Goal: Task Accomplishment & Management: Complete application form

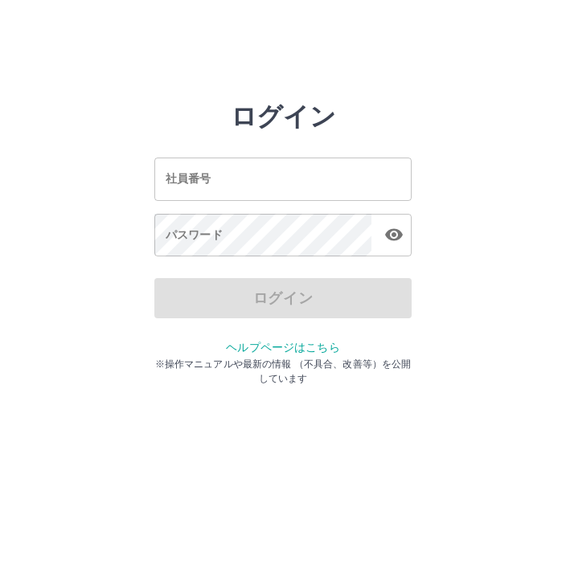
click at [323, 179] on input "社員番号" at bounding box center [282, 179] width 257 height 43
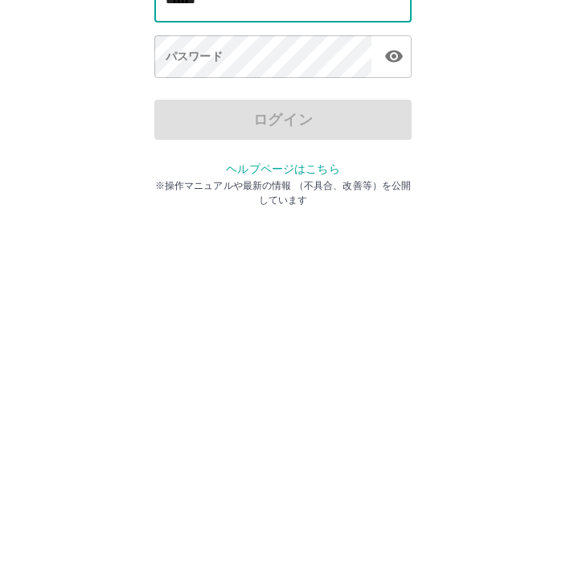
type input "*******"
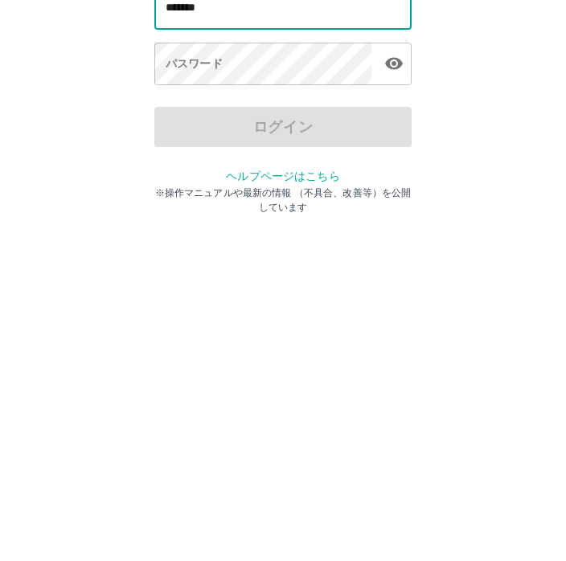
click at [213, 214] on div "パスワード パスワード" at bounding box center [282, 236] width 257 height 45
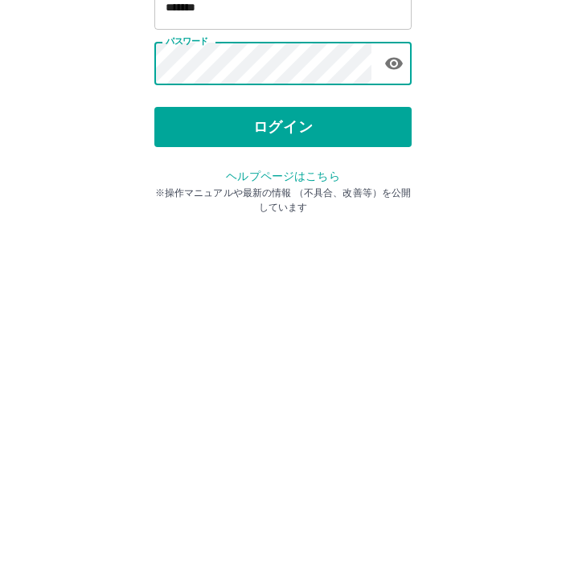
click at [269, 278] on button "ログイン" at bounding box center [282, 298] width 257 height 40
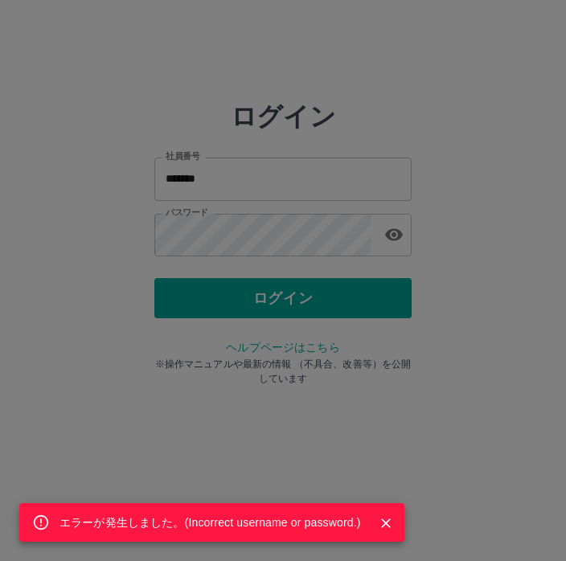
click at [346, 230] on div "エラーが発生しました。( Incorrect username or password. )" at bounding box center [283, 280] width 566 height 561
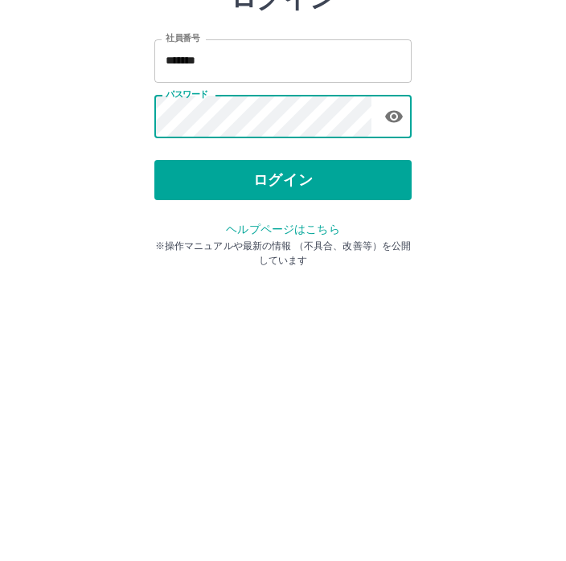
click at [318, 278] on button "ログイン" at bounding box center [282, 298] width 257 height 40
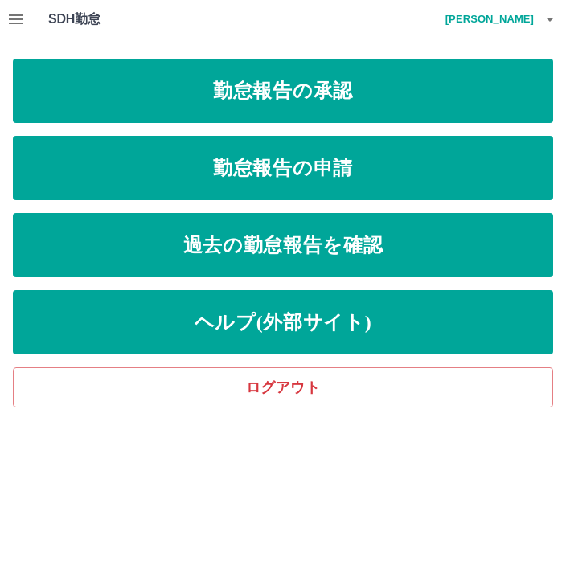
click at [450, 250] on link "過去の勤怠報告を確認" at bounding box center [283, 245] width 541 height 64
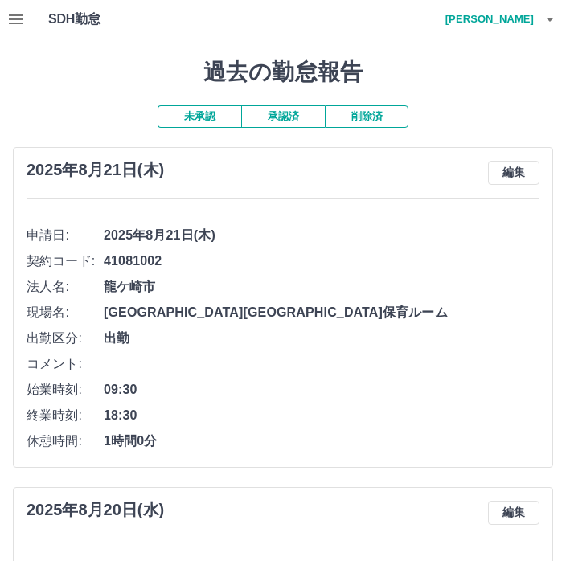
click at [532, 27] on h4 "髙村　美知子" at bounding box center [486, 19] width 97 height 39
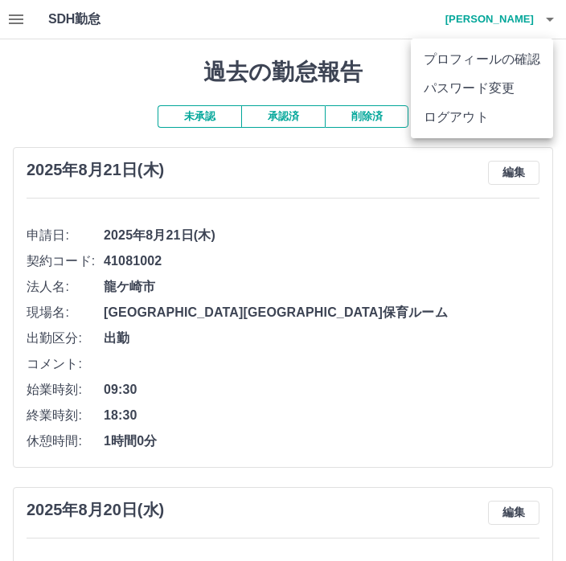
click at [524, 14] on div at bounding box center [283, 280] width 566 height 561
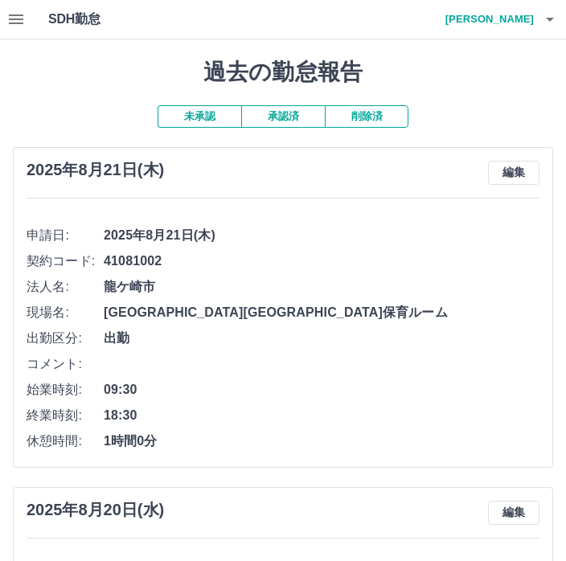
click at [14, 28] on icon "button" at bounding box center [15, 19] width 19 height 19
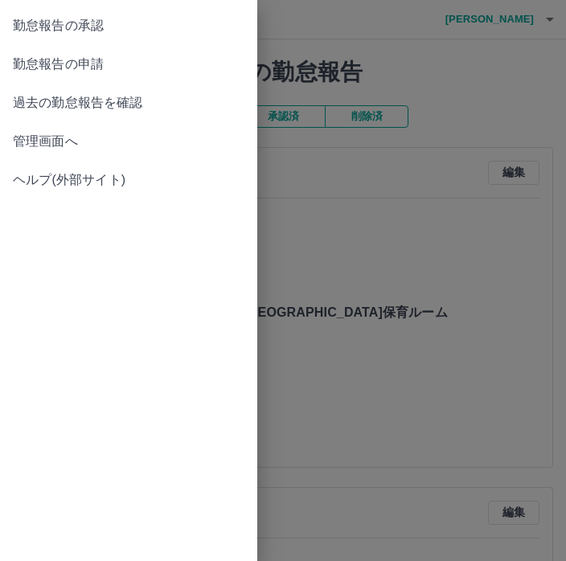
click at [112, 68] on span "勤怠報告の申請" at bounding box center [129, 64] width 232 height 19
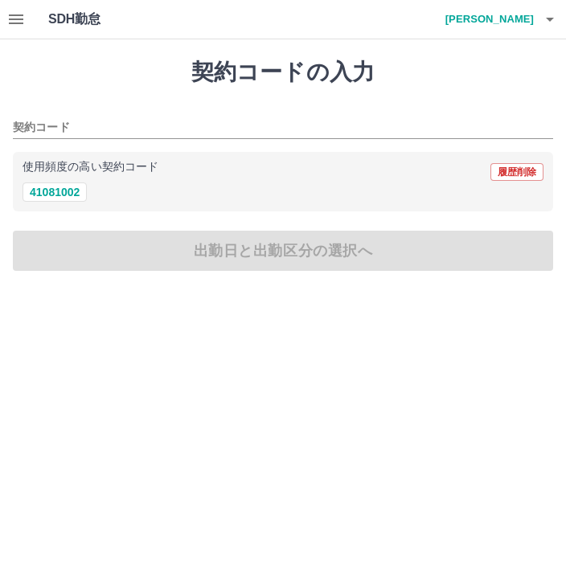
click at [79, 190] on button "41081002" at bounding box center [55, 192] width 64 height 19
type input "********"
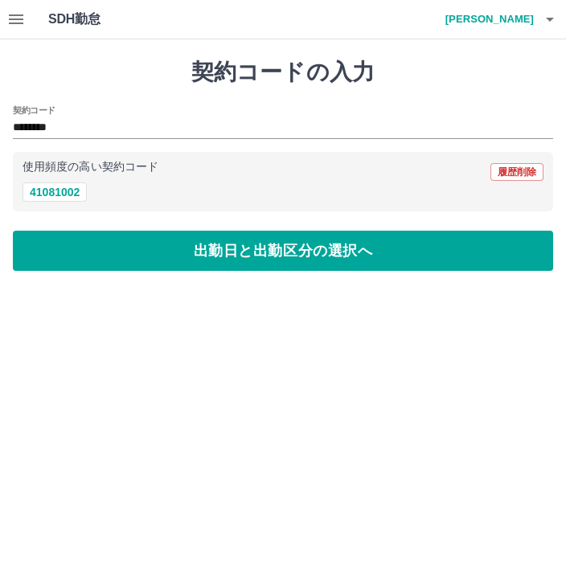
click at [200, 265] on button "出勤日と出勤区分の選択へ" at bounding box center [283, 251] width 541 height 40
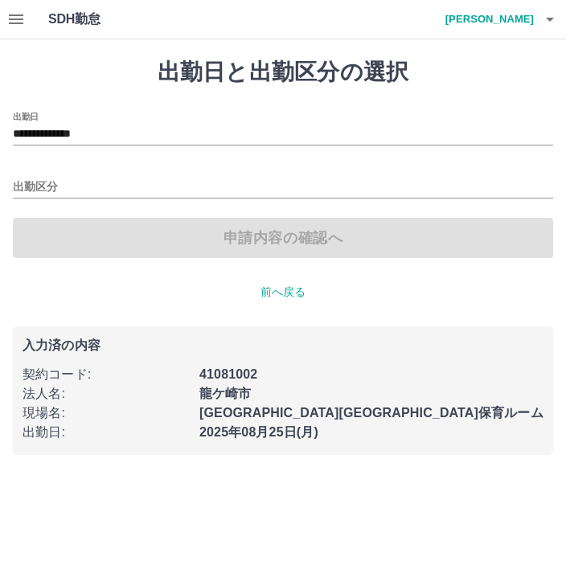
click at [100, 133] on input "**********" at bounding box center [283, 135] width 541 height 20
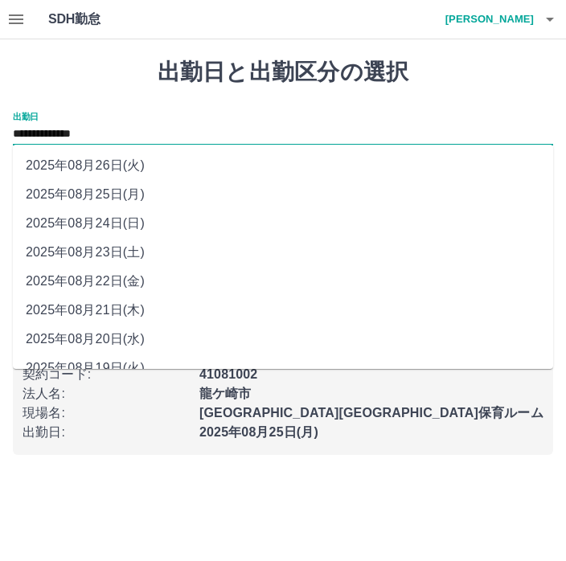
click at [134, 280] on li "2025年08月22日(金)" at bounding box center [283, 281] width 541 height 29
type input "**********"
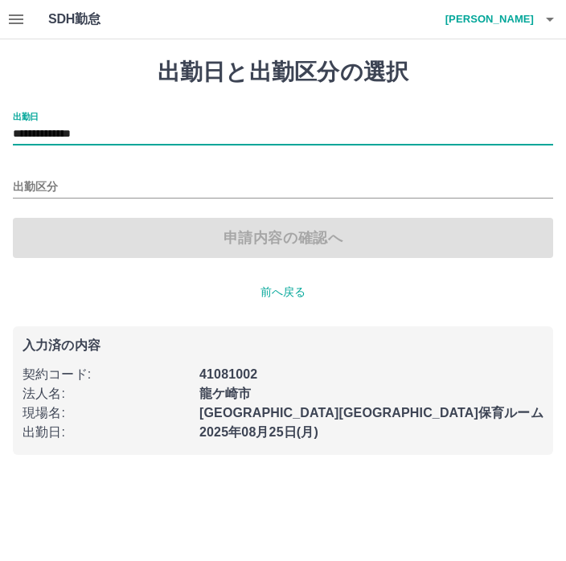
click at [47, 181] on input "出勤区分" at bounding box center [283, 188] width 541 height 20
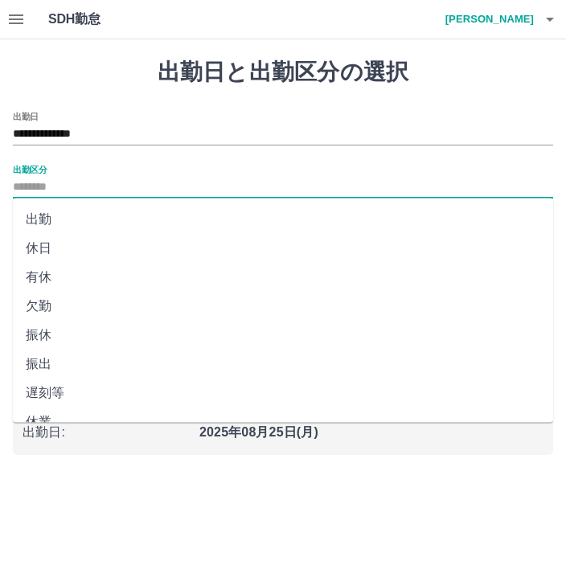
click at [39, 228] on li "出勤" at bounding box center [283, 219] width 541 height 29
type input "**"
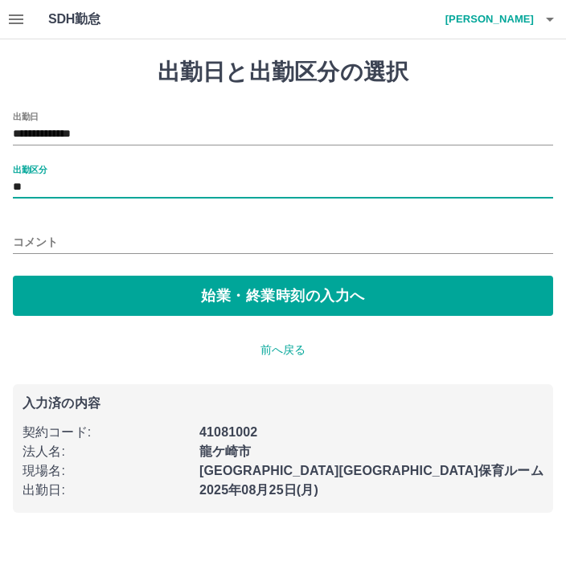
click at [258, 302] on button "始業・終業時刻の入力へ" at bounding box center [283, 296] width 541 height 40
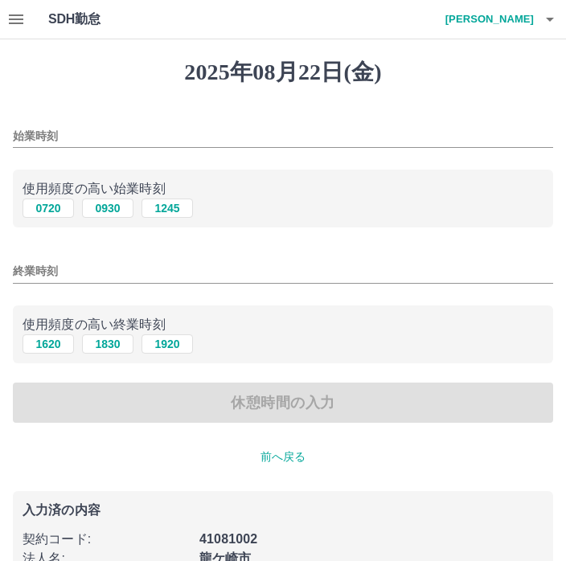
click at [112, 209] on button "0930" at bounding box center [107, 208] width 51 height 19
type input "****"
click at [149, 270] on input "終業時刻" at bounding box center [283, 271] width 541 height 23
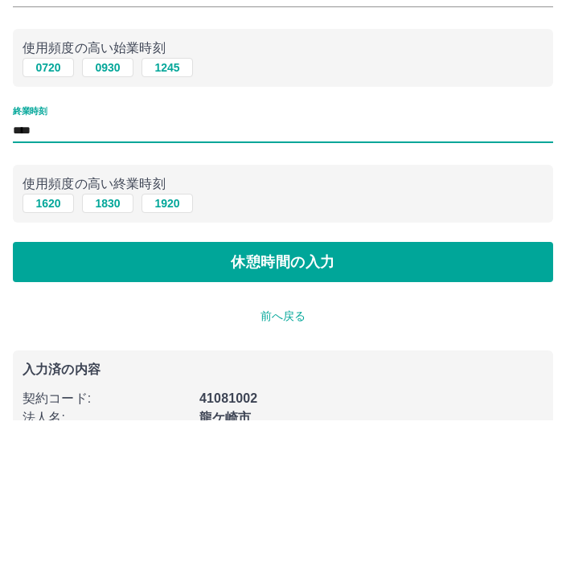
type input "****"
click at [500, 315] on p "使用頻度の高い終業時刻" at bounding box center [283, 324] width 521 height 19
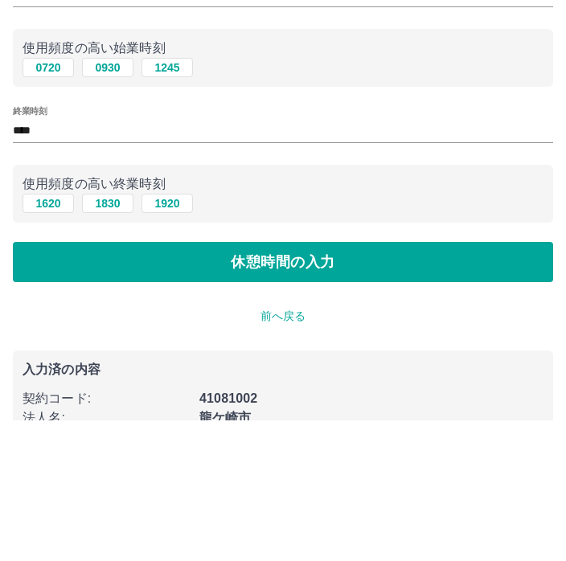
scroll to position [99, 0]
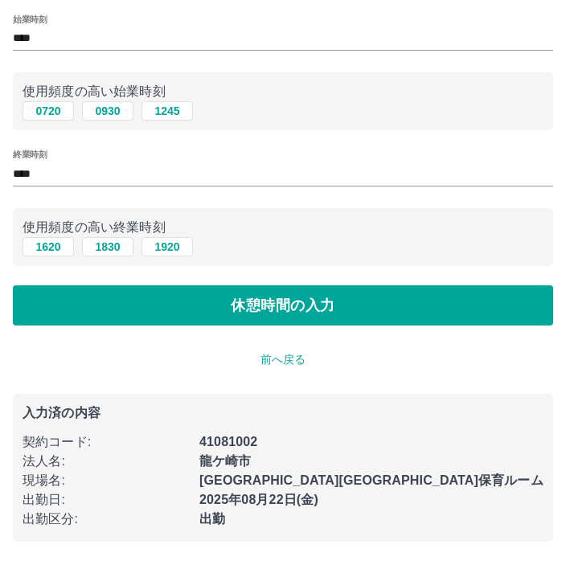
click at [422, 306] on button "休憩時間の入力" at bounding box center [283, 306] width 541 height 40
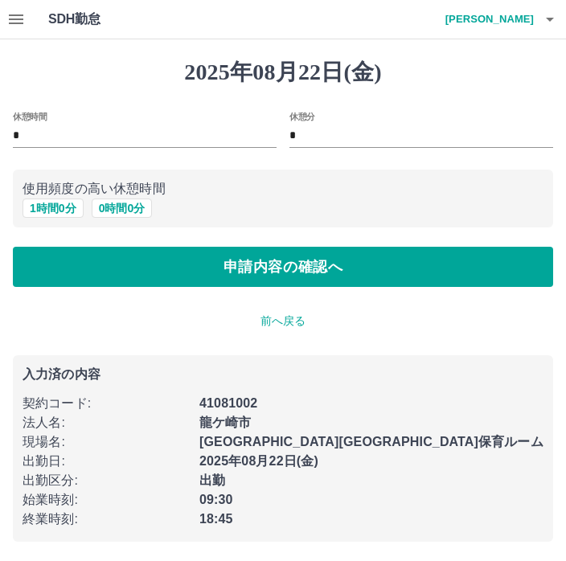
click at [39, 216] on button "1 時間 0 分" at bounding box center [53, 208] width 61 height 19
type input "*"
click at [406, 270] on button "申請内容の確認へ" at bounding box center [283, 267] width 541 height 40
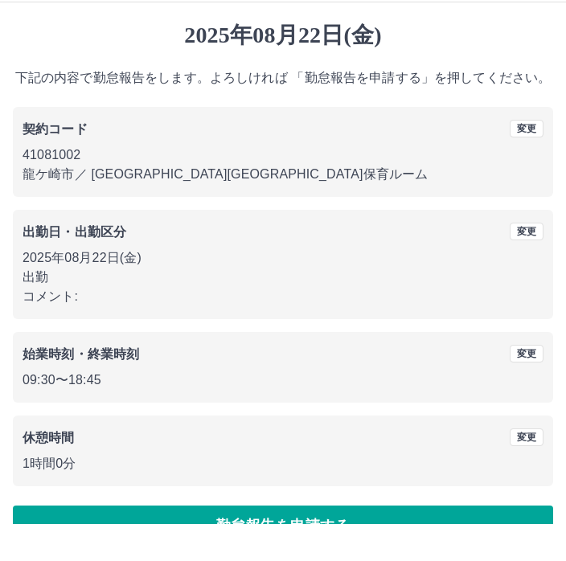
scroll to position [15, 0]
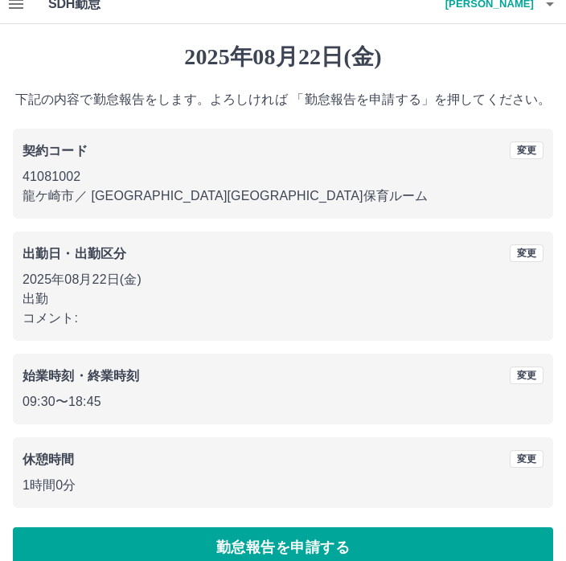
click at [519, 249] on button "変更" at bounding box center [527, 254] width 34 height 18
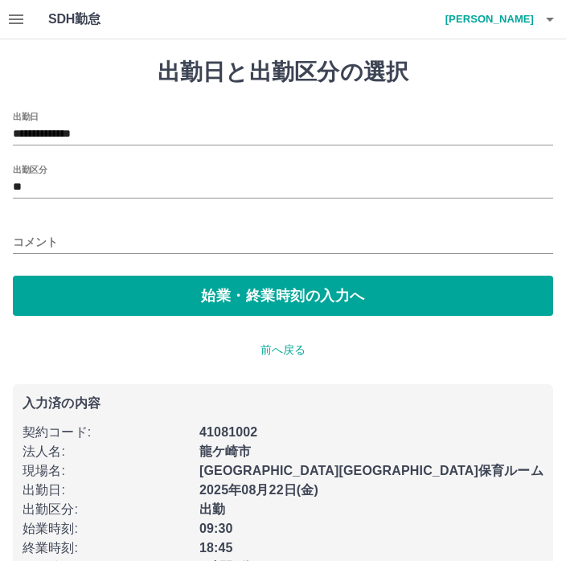
click at [405, 227] on div "コメント" at bounding box center [283, 237] width 541 height 39
click at [347, 247] on input "コメント" at bounding box center [283, 242] width 541 height 23
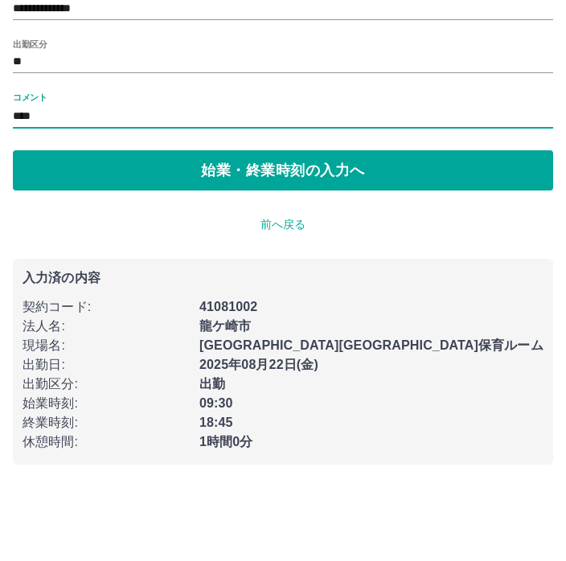
scroll to position [47, 0]
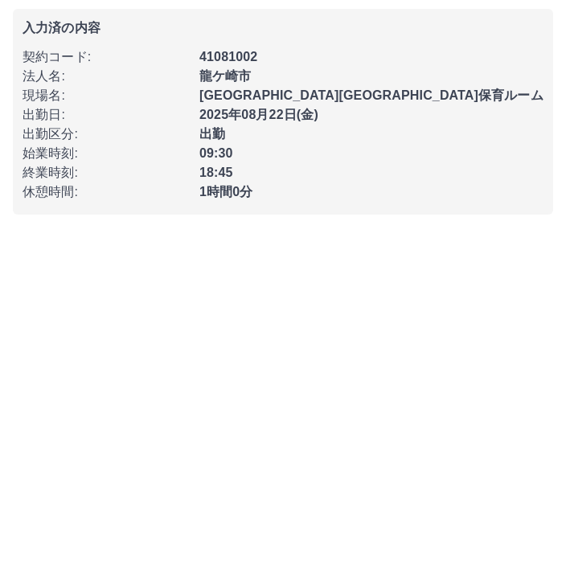
type input "****"
click at [540, 463] on div "09:30" at bounding box center [367, 477] width 354 height 29
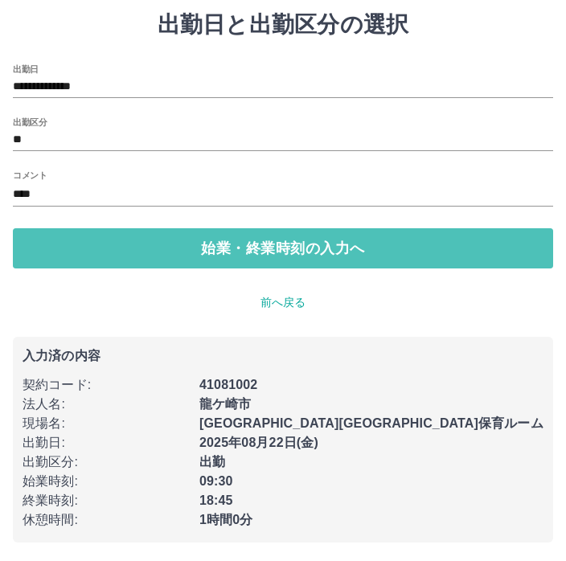
click at [409, 252] on button "始業・終業時刻の入力へ" at bounding box center [283, 248] width 541 height 40
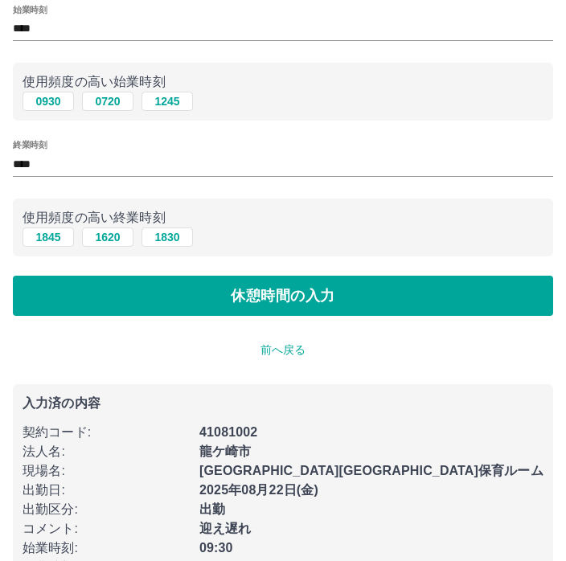
scroll to position [151, 0]
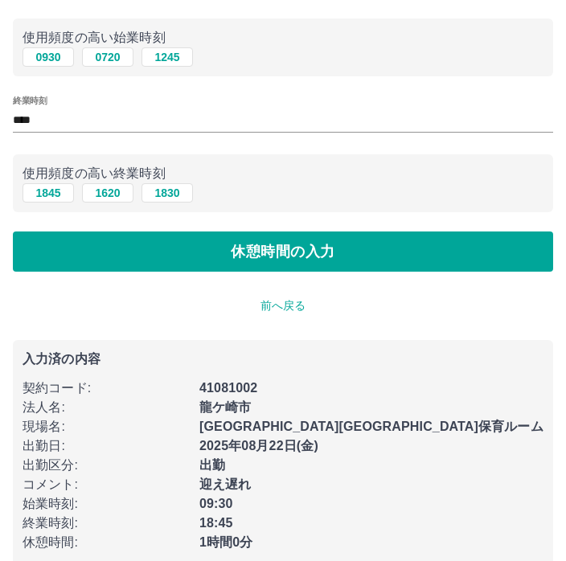
click at [434, 250] on button "休憩時間の入力" at bounding box center [283, 252] width 541 height 40
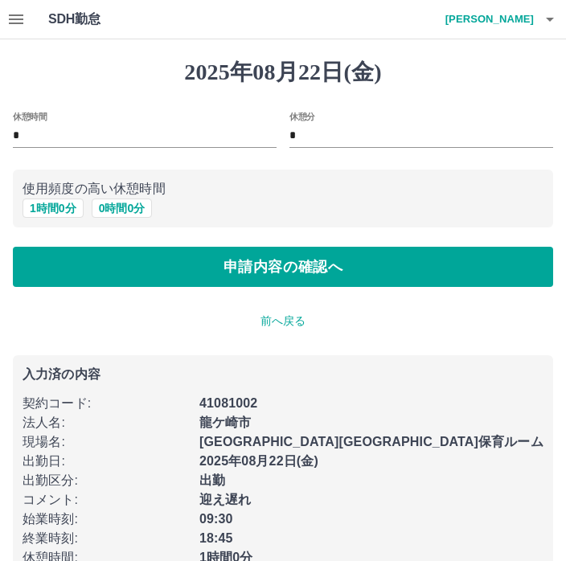
click at [43, 202] on button "1 時間 0 分" at bounding box center [53, 208] width 61 height 19
click at [426, 273] on button "申請内容の確認へ" at bounding box center [283, 267] width 541 height 40
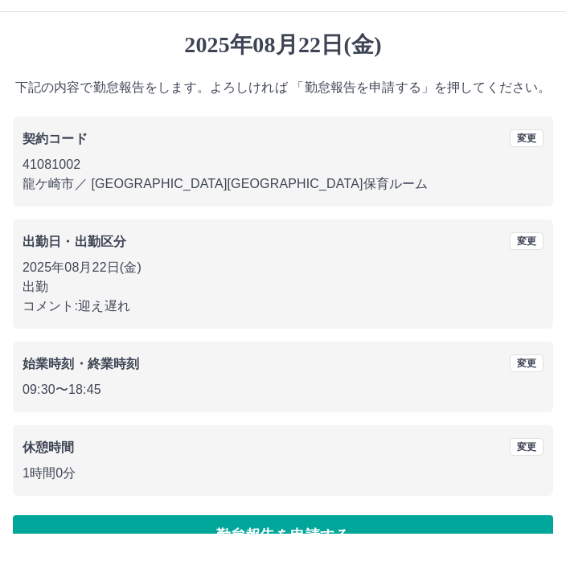
scroll to position [15, 0]
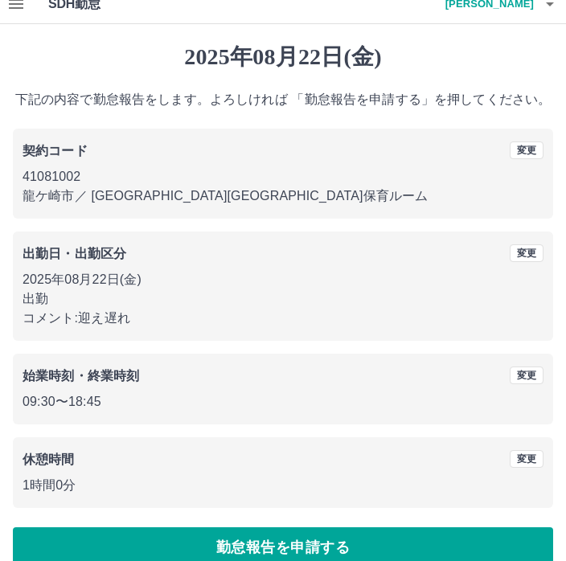
click at [403, 551] on button "勤怠報告を申請する" at bounding box center [283, 548] width 541 height 40
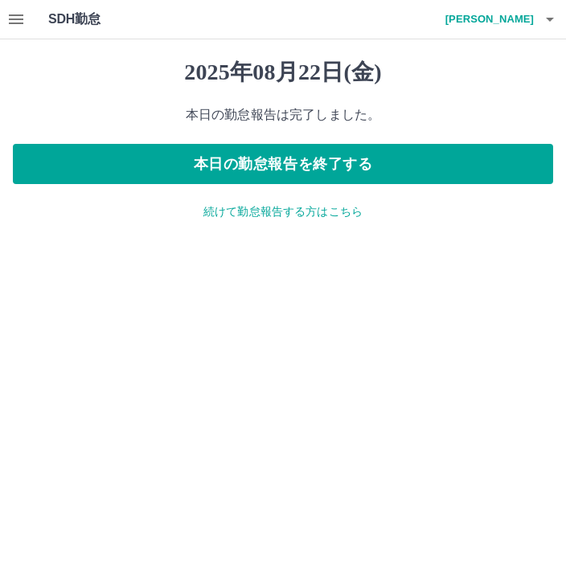
click at [514, 18] on h4 "髙村　美知子" at bounding box center [486, 19] width 97 height 39
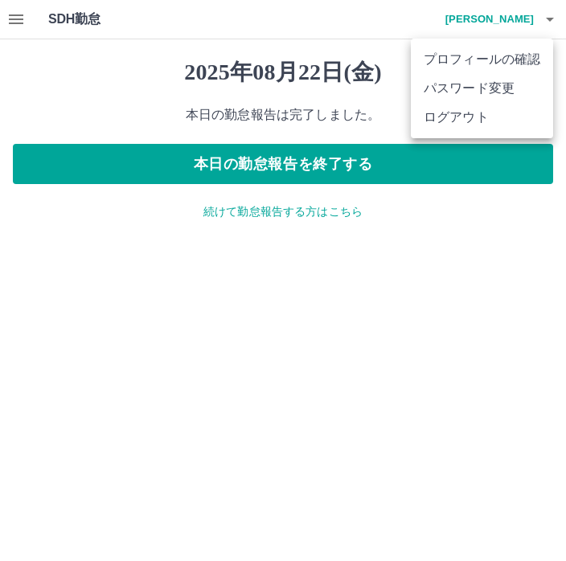
click at [463, 124] on li "ログアウト" at bounding box center [482, 117] width 142 height 29
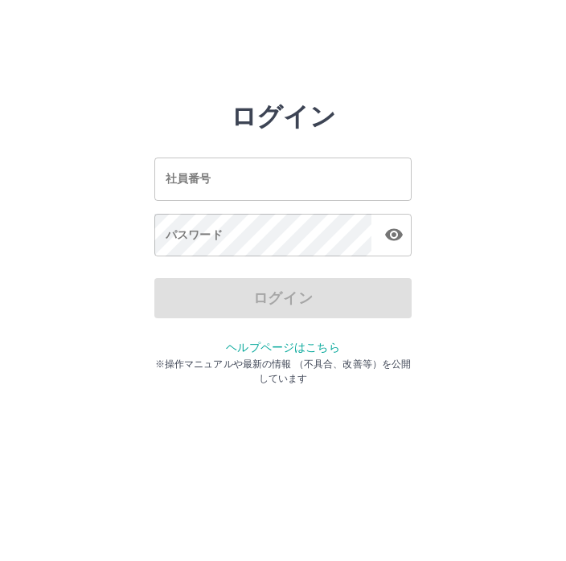
click at [356, 195] on input "社員番号" at bounding box center [282, 179] width 257 height 43
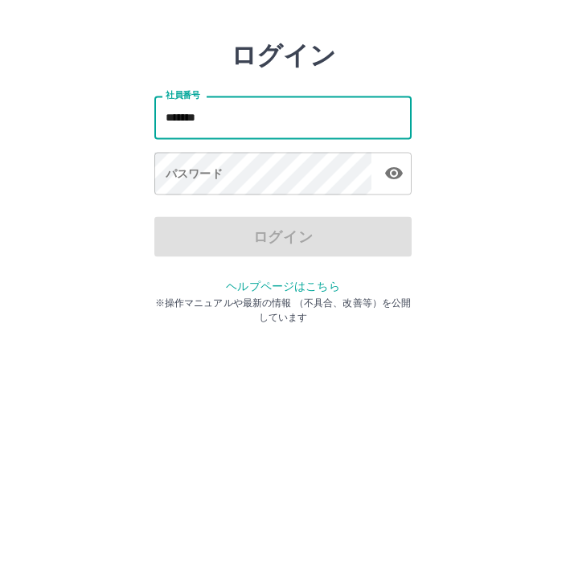
type input "*******"
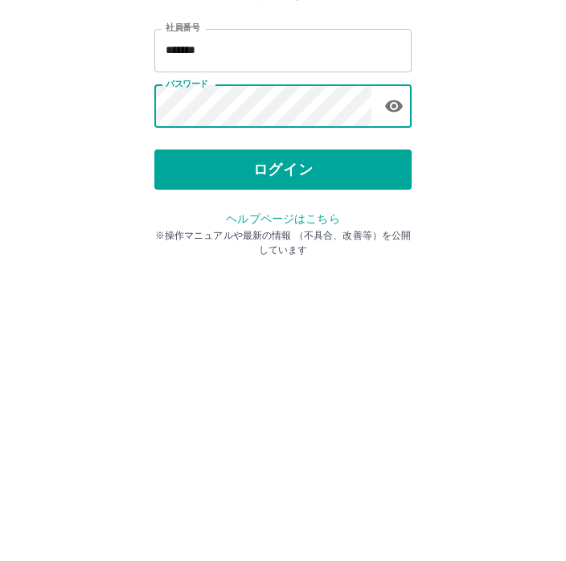
click at [366, 278] on button "ログイン" at bounding box center [282, 298] width 257 height 40
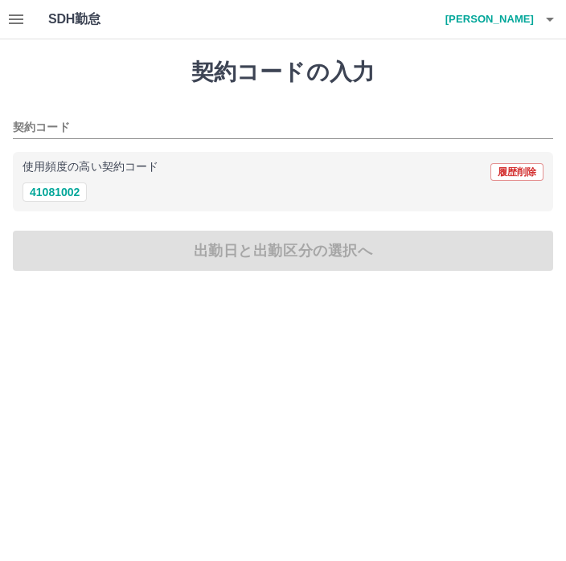
click at [10, 23] on icon "button" at bounding box center [16, 19] width 14 height 10
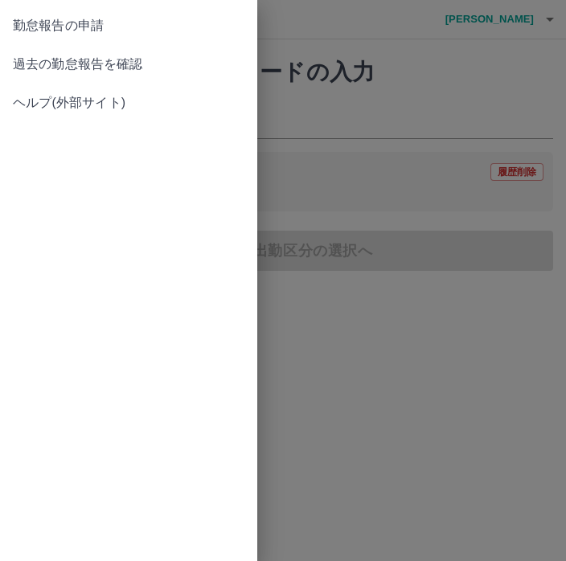
click at [128, 62] on span "過去の勤怠報告を確認" at bounding box center [129, 64] width 232 height 19
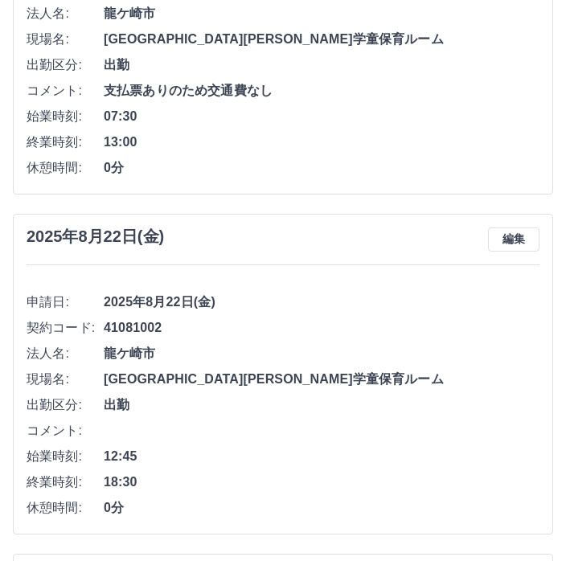
scroll to position [275, 0]
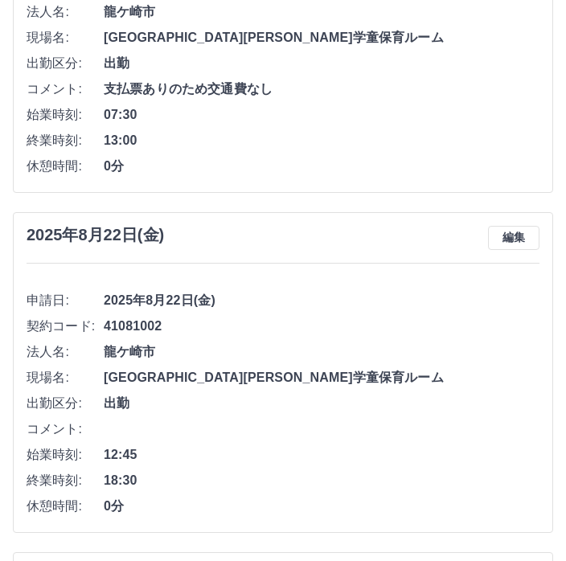
click at [523, 232] on button "編集" at bounding box center [513, 238] width 51 height 24
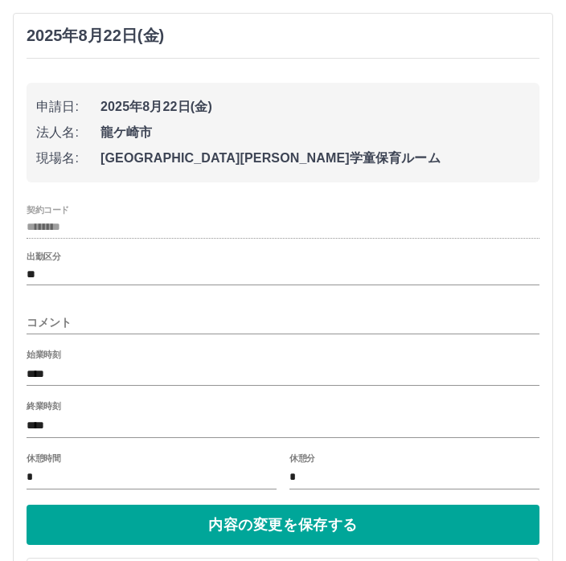
scroll to position [482, 0]
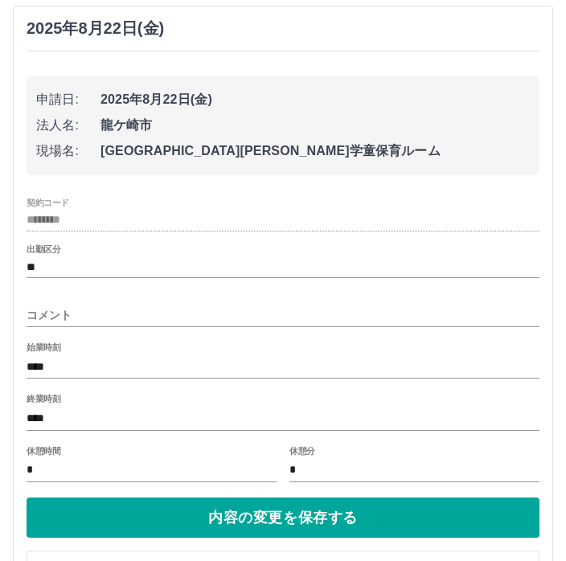
click at [88, 425] on input "****" at bounding box center [283, 418] width 513 height 23
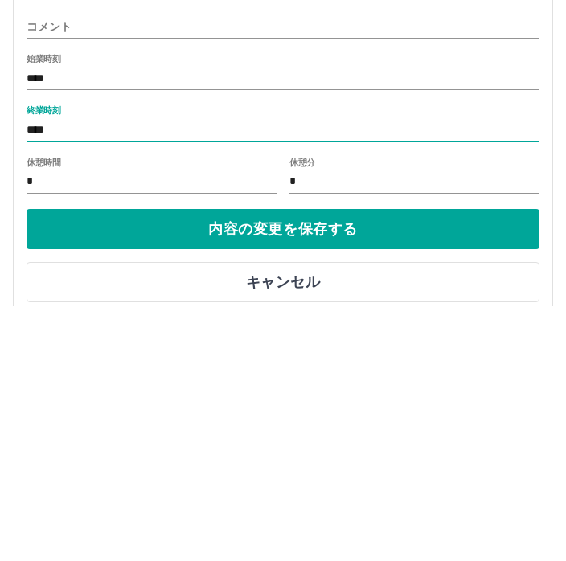
scroll to position [516, 0]
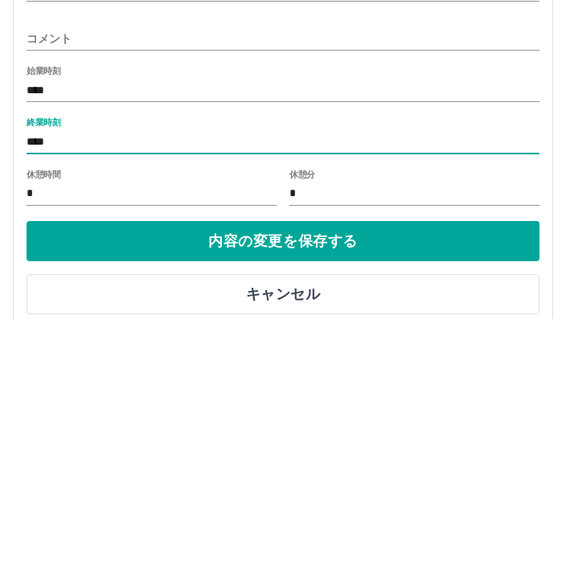
type input "****"
click at [124, 269] on input "コメント" at bounding box center [283, 280] width 513 height 23
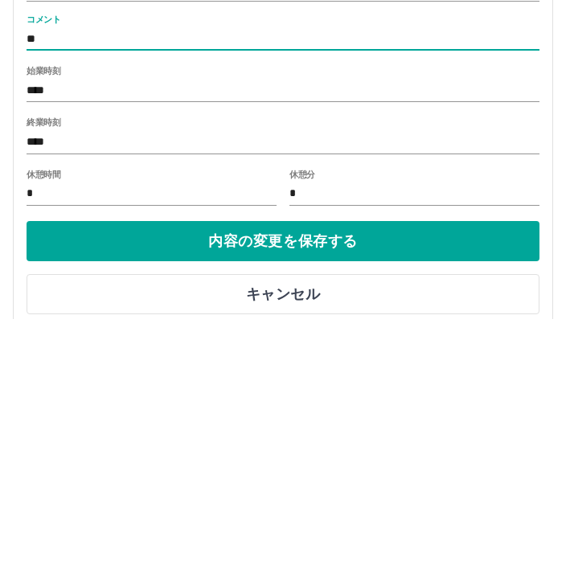
type input "****"
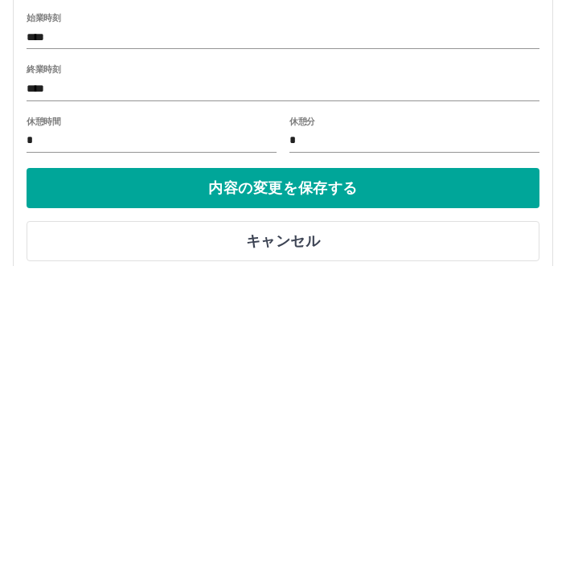
click at [390, 463] on button "内容の変更を保存する" at bounding box center [283, 483] width 513 height 40
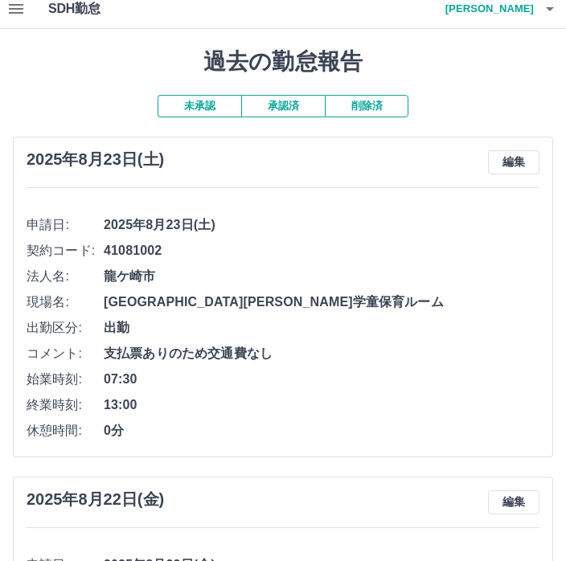
scroll to position [0, 0]
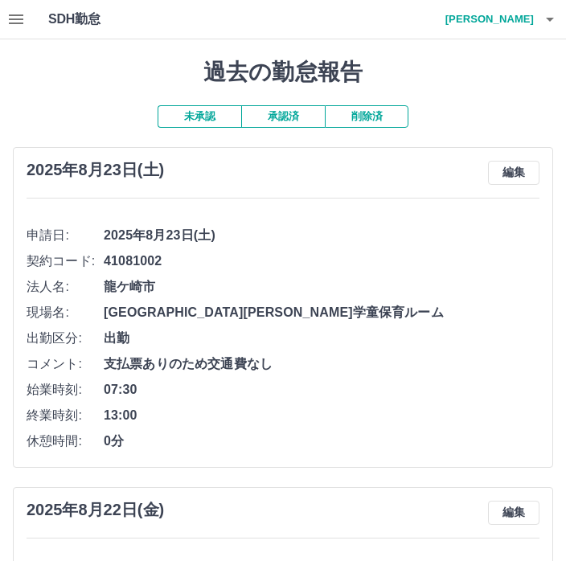
click at [521, 20] on h4 "北里　徹則" at bounding box center [486, 19] width 97 height 39
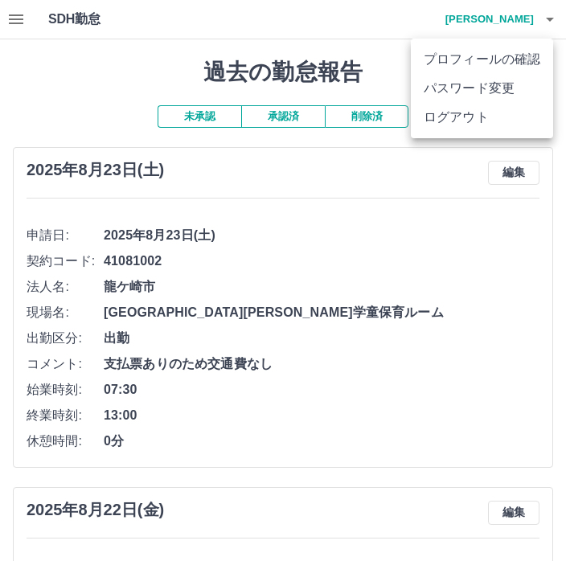
click at [463, 117] on li "ログアウト" at bounding box center [482, 117] width 142 height 29
